Goal: Transaction & Acquisition: Download file/media

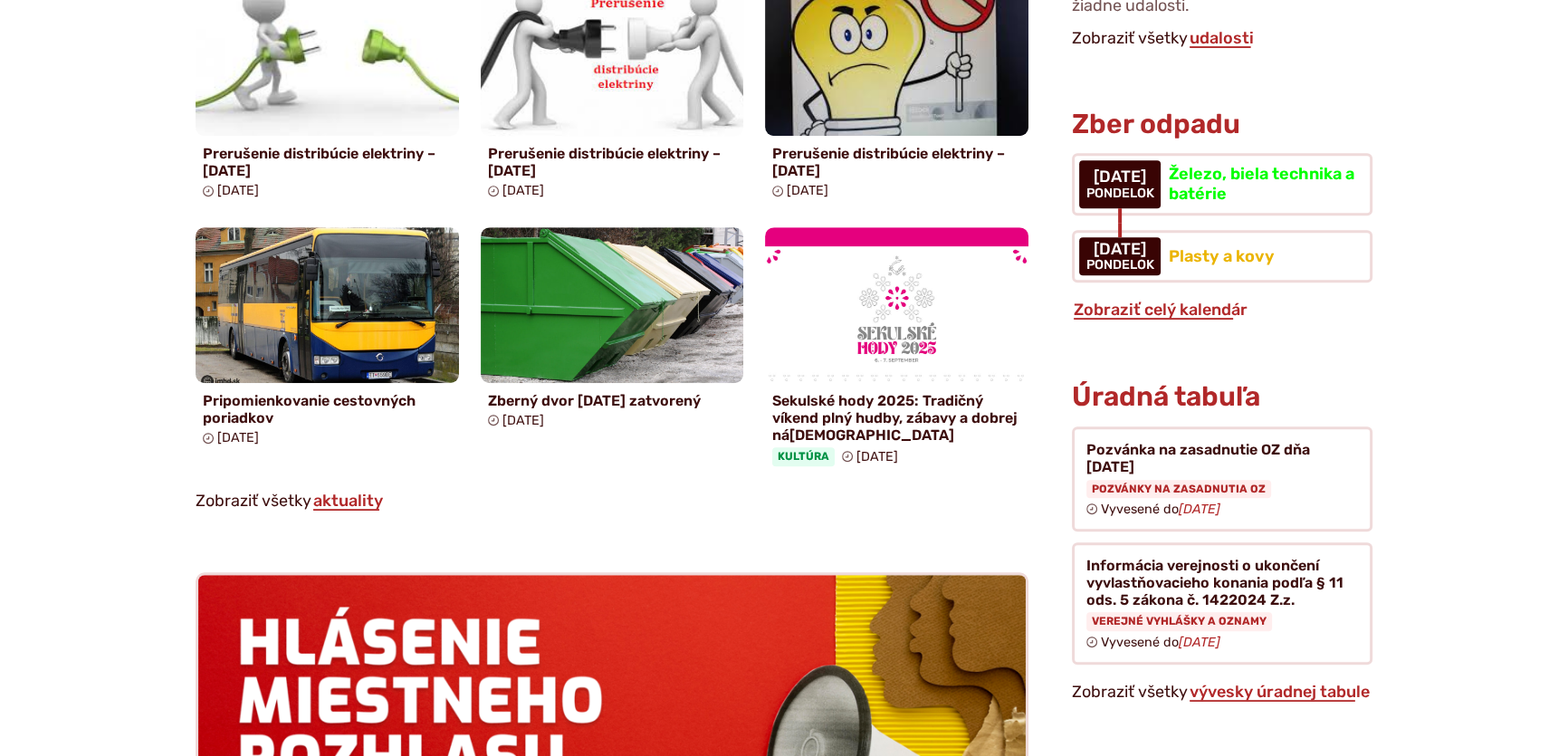
scroll to position [1317, 0]
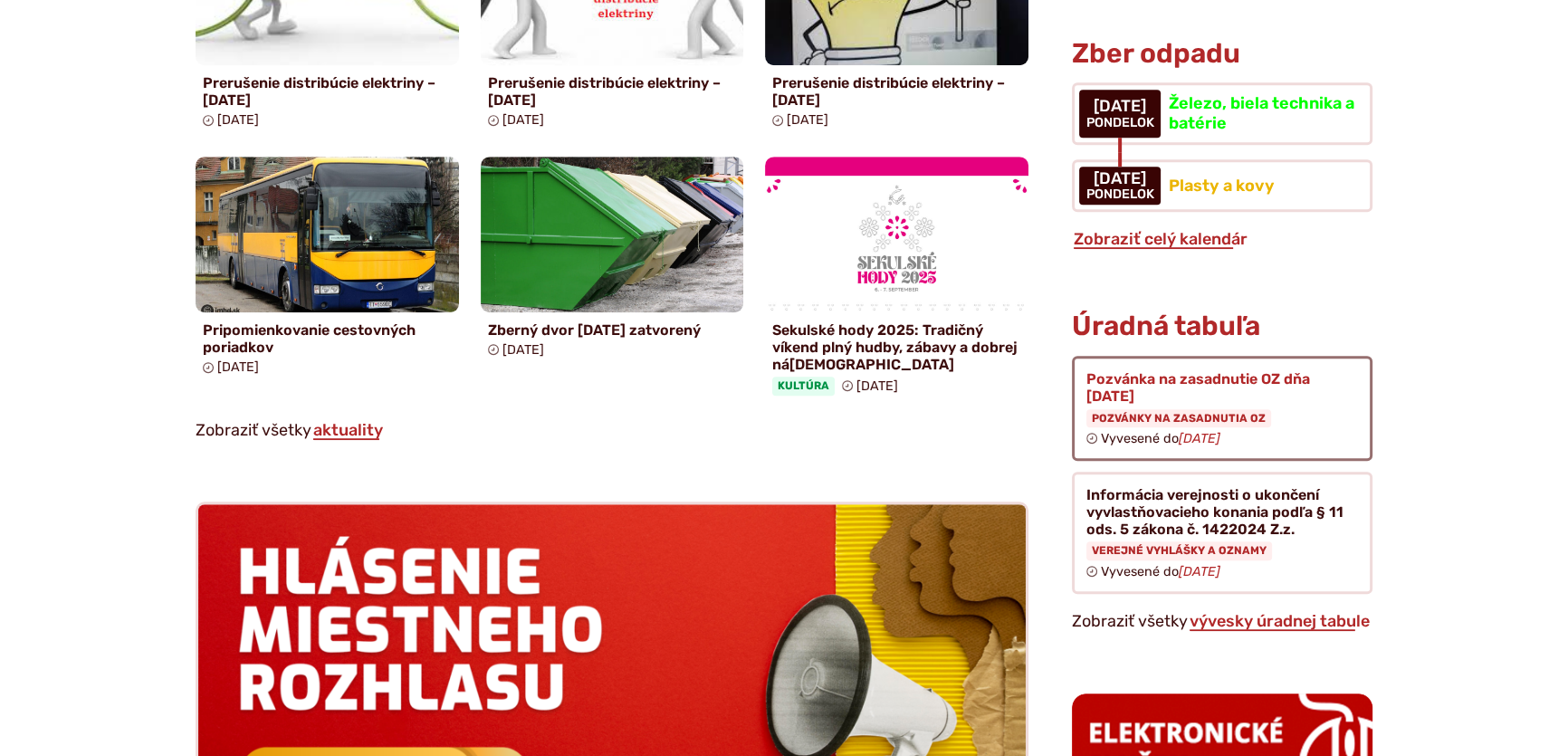
click at [1181, 388] on figure at bounding box center [1221, 408] width 300 height 105
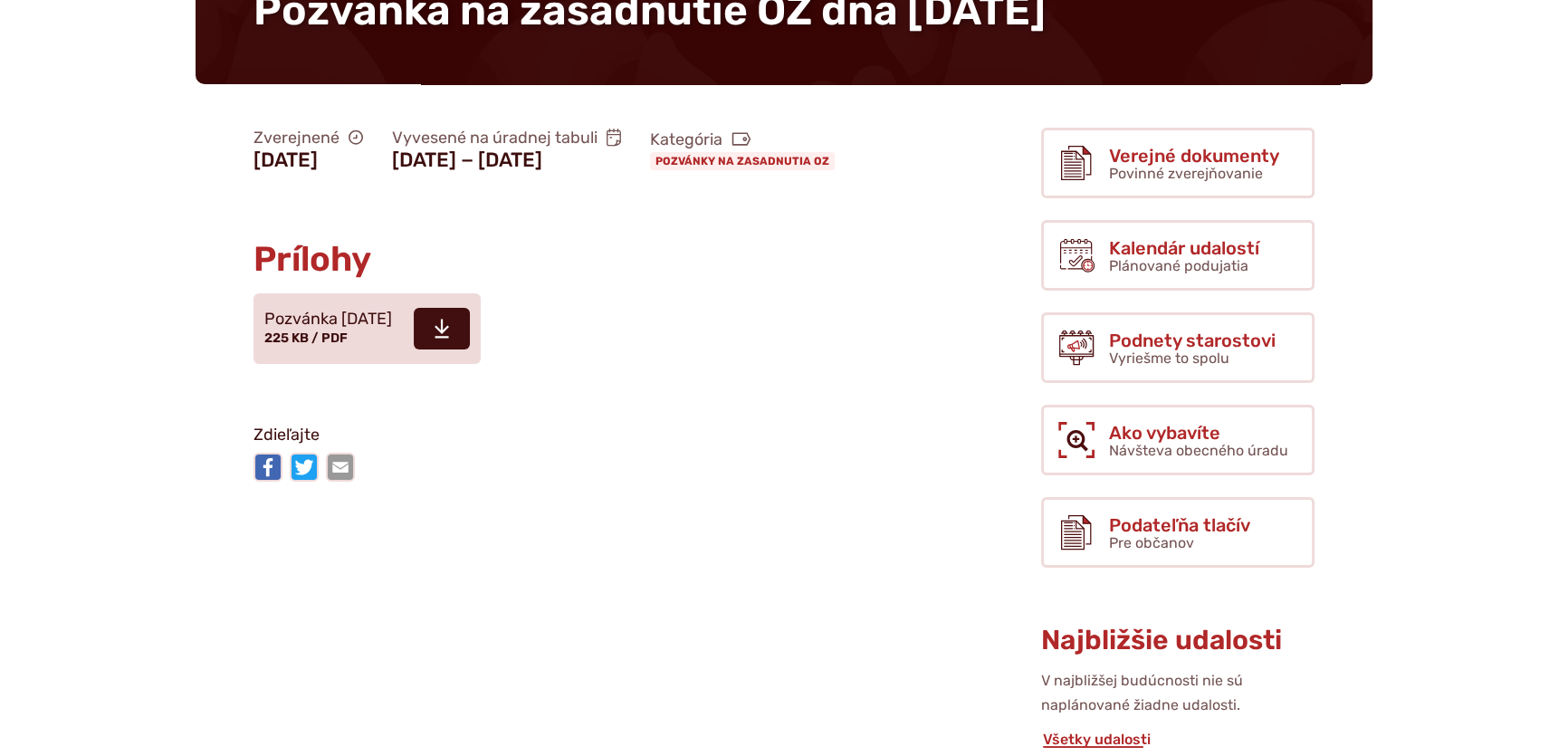
scroll to position [247, 0]
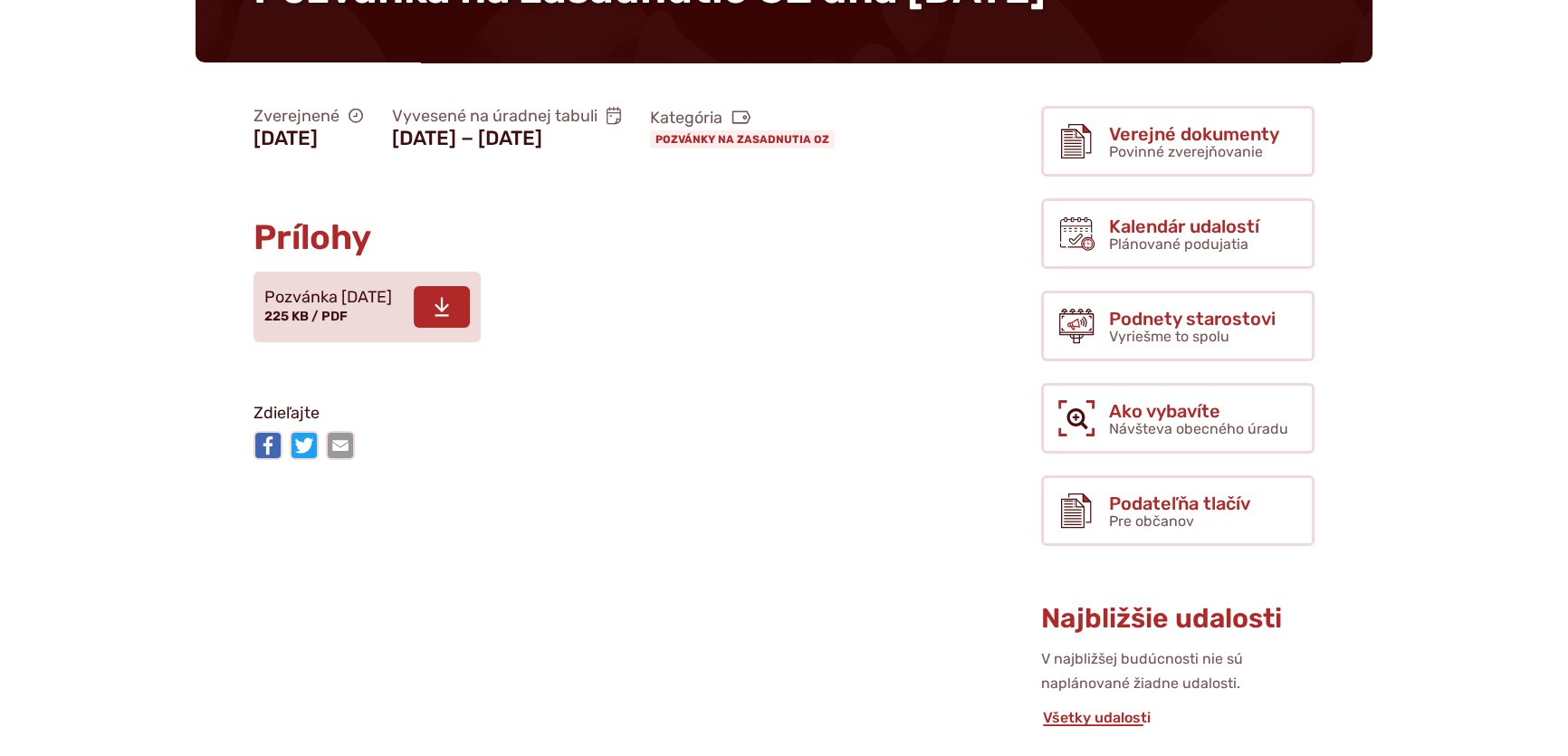
click at [450, 318] on icon at bounding box center [442, 307] width 16 height 22
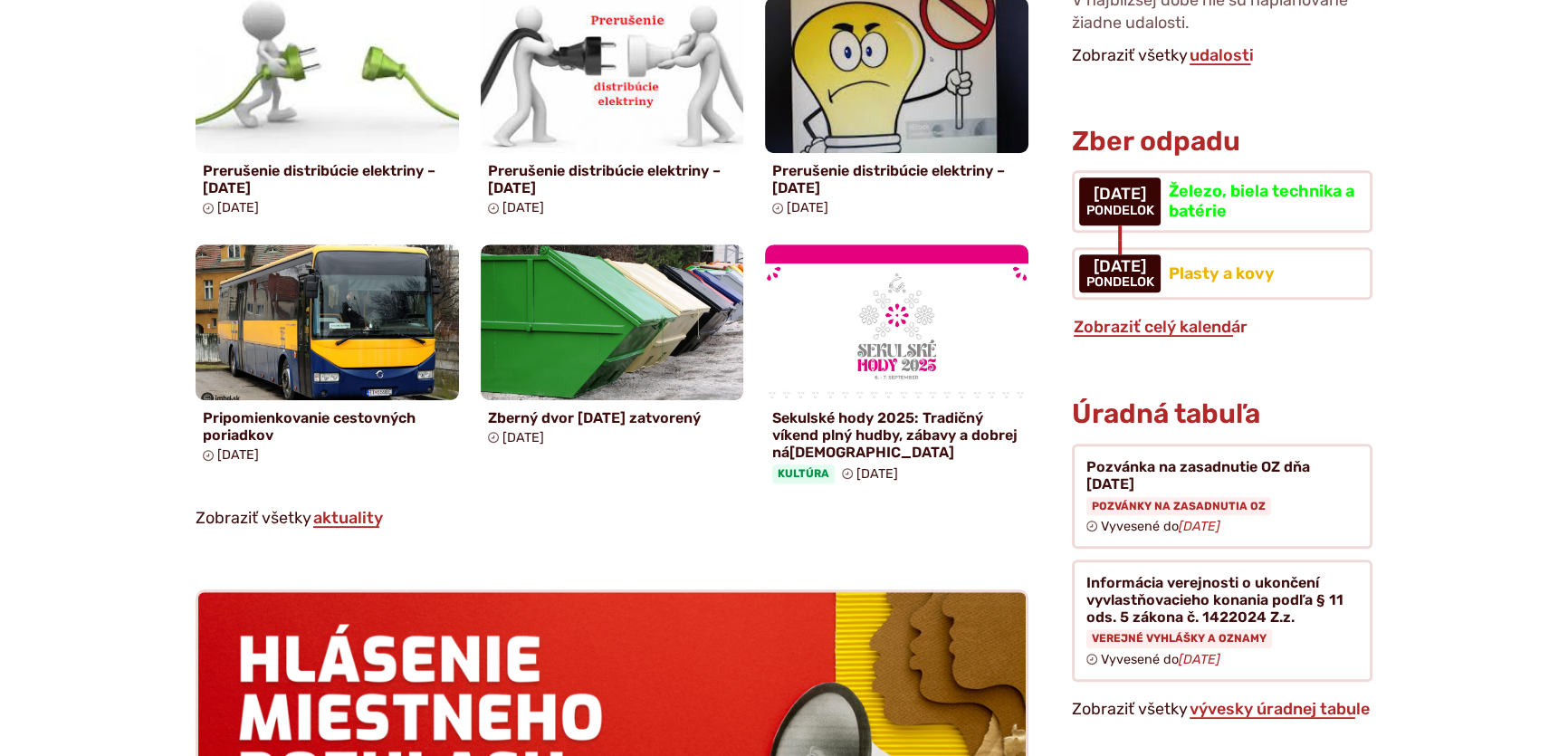
scroll to position [1235, 0]
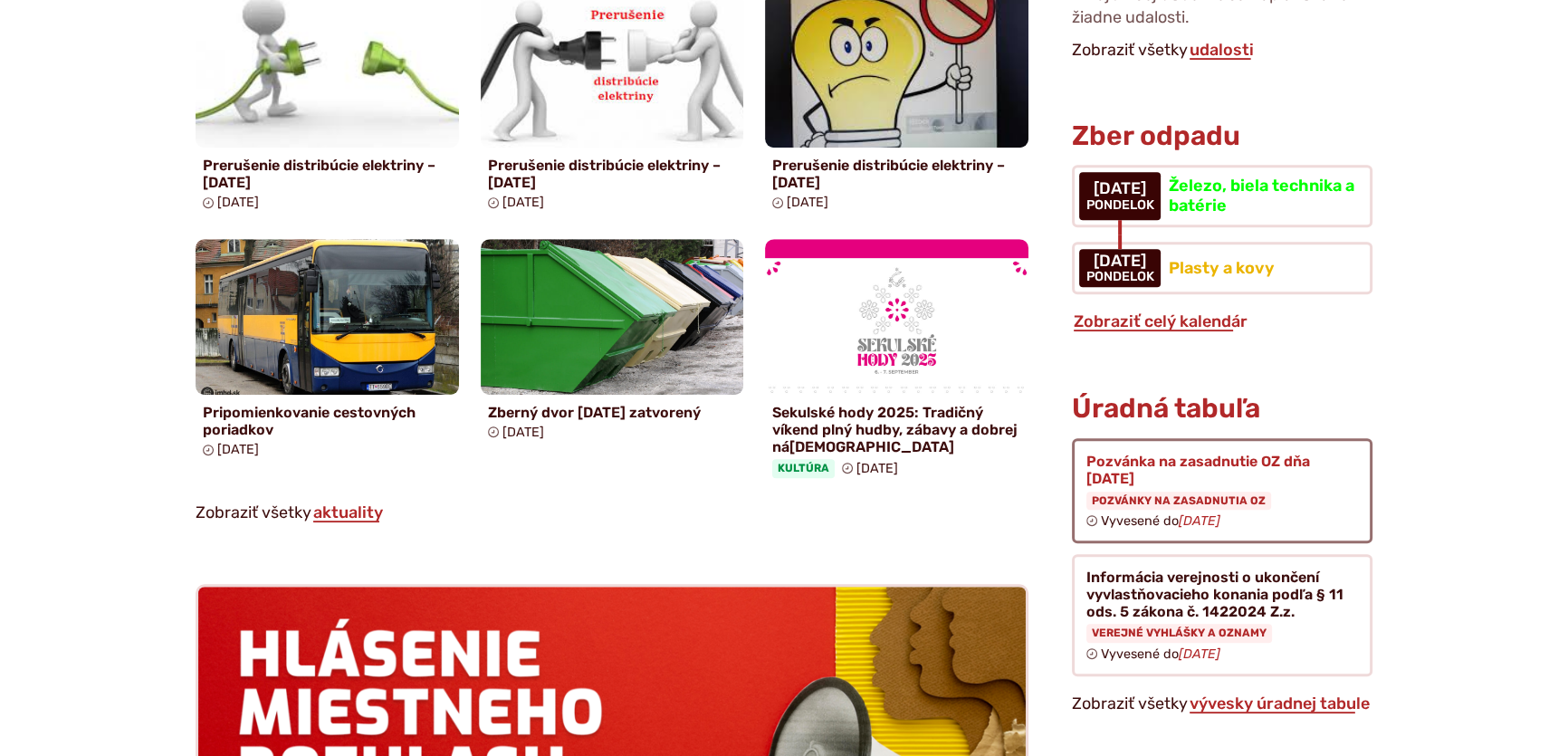
click at [1206, 438] on figure at bounding box center [1221, 490] width 300 height 105
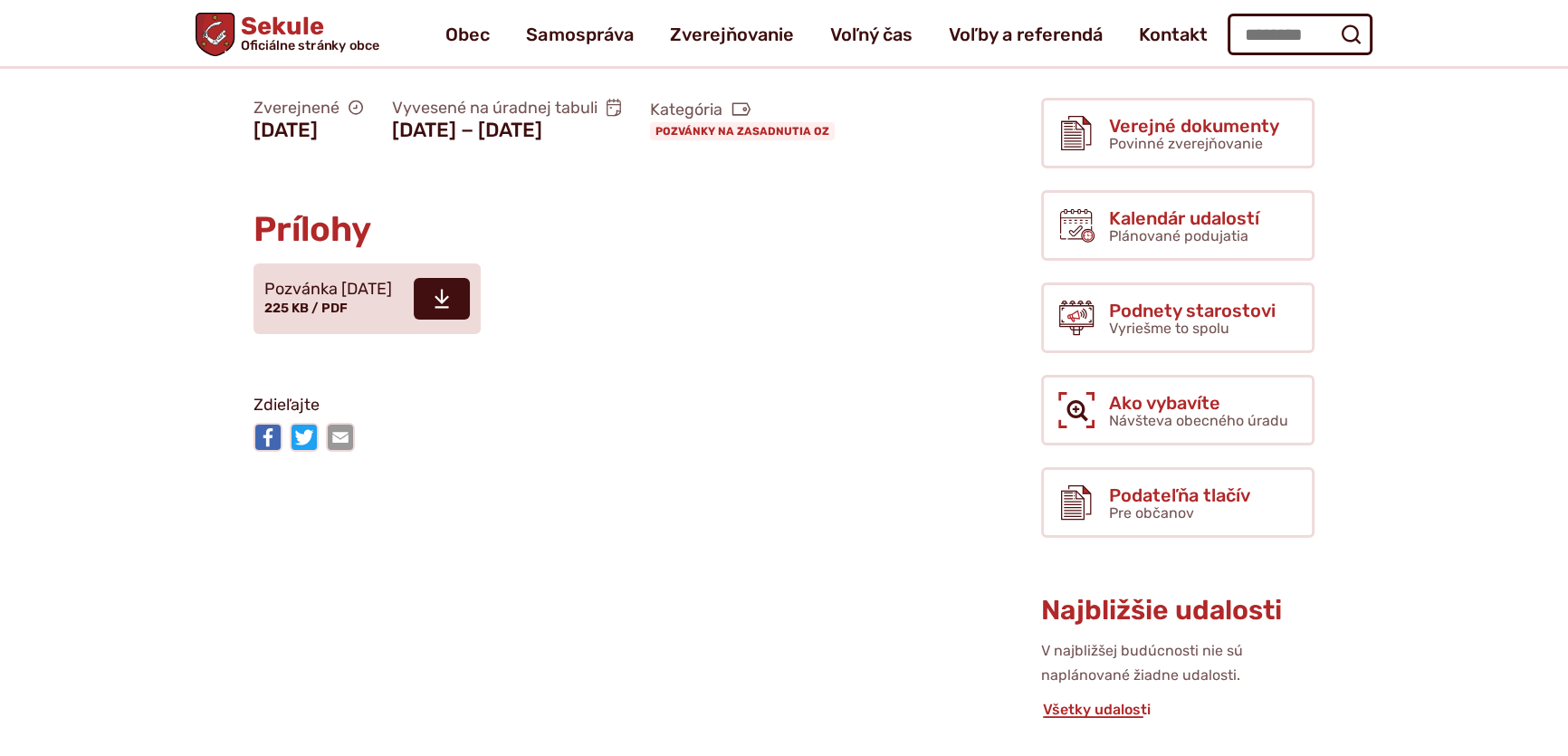
scroll to position [163, 0]
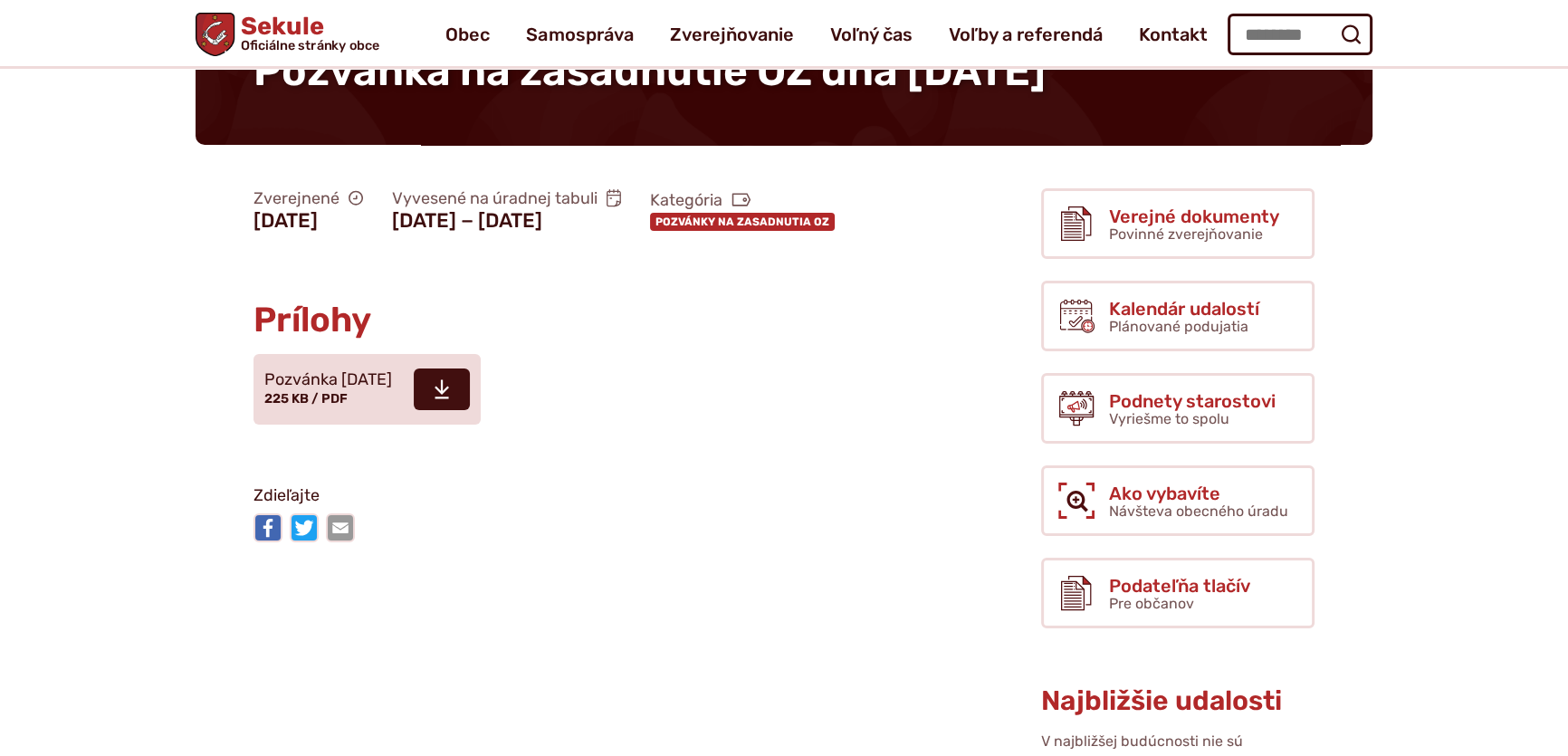
click at [650, 231] on link "Pozvánky na zasadnutia OZ" at bounding box center [742, 222] width 184 height 18
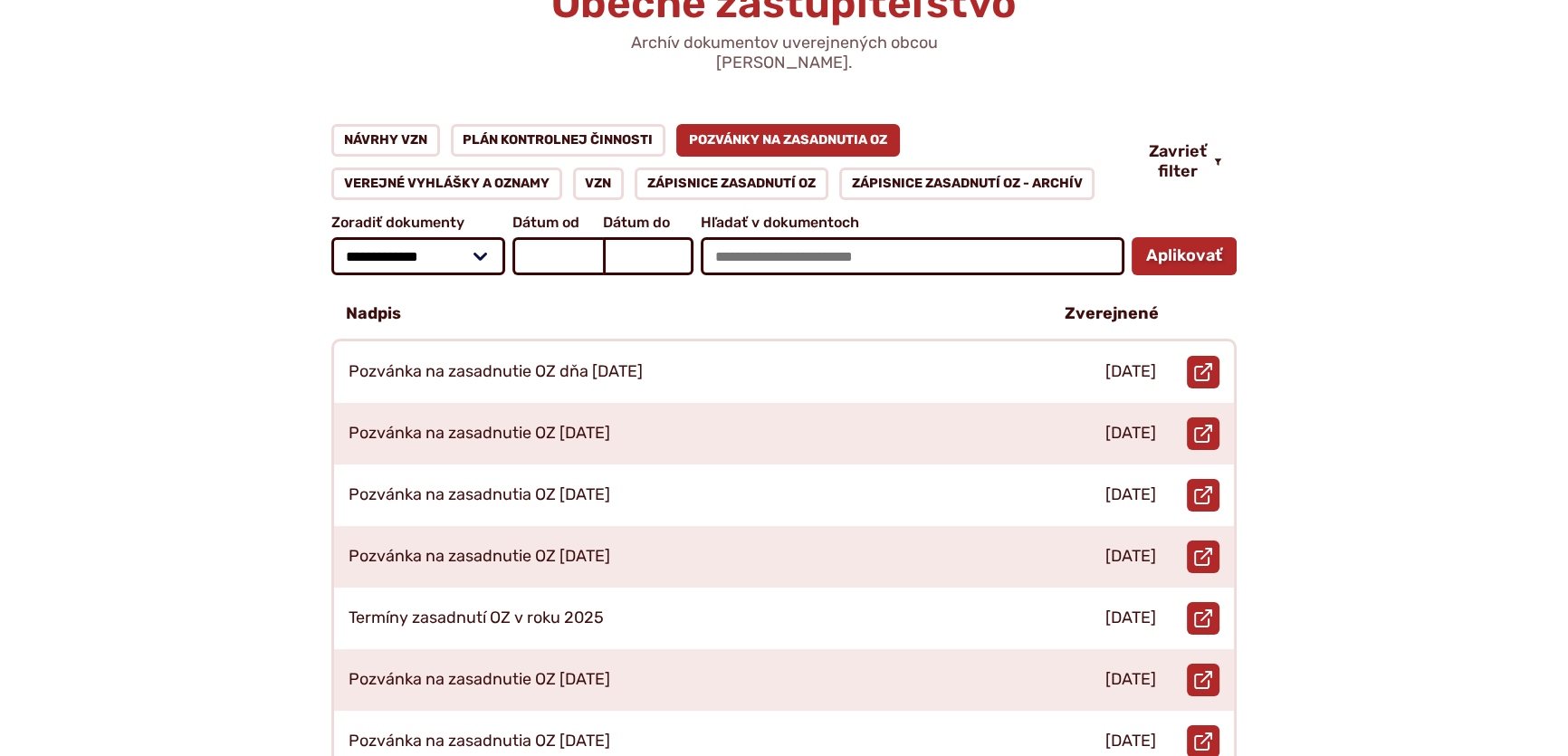
scroll to position [247, 0]
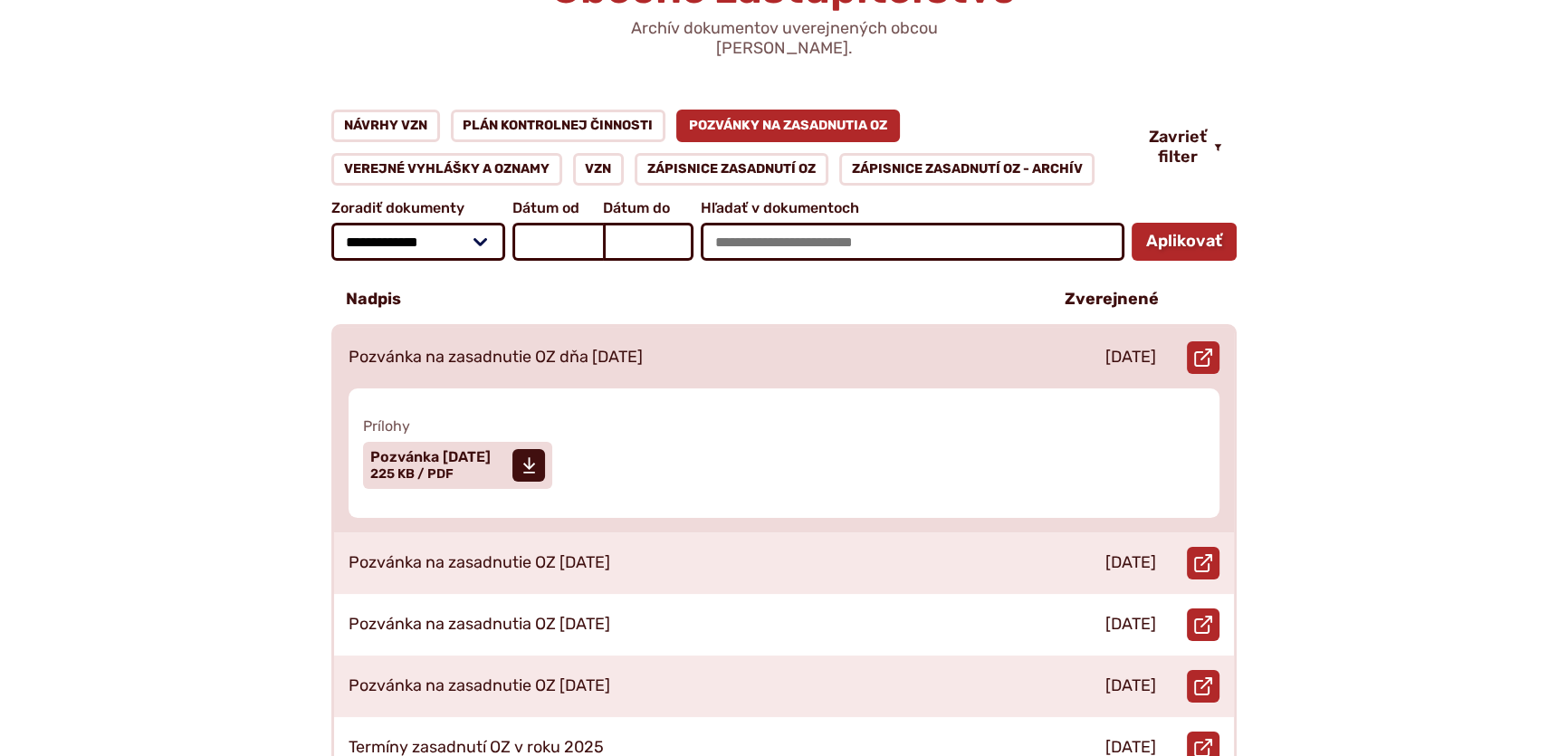
click at [453, 348] on p "Pozvánka na zasadnutie OZ dňa [DATE]" at bounding box center [495, 358] width 294 height 20
click at [443, 450] on span "Pozvánka [DATE]" at bounding box center [431, 457] width 121 height 15
